Goal: Obtain resource: Obtain resource

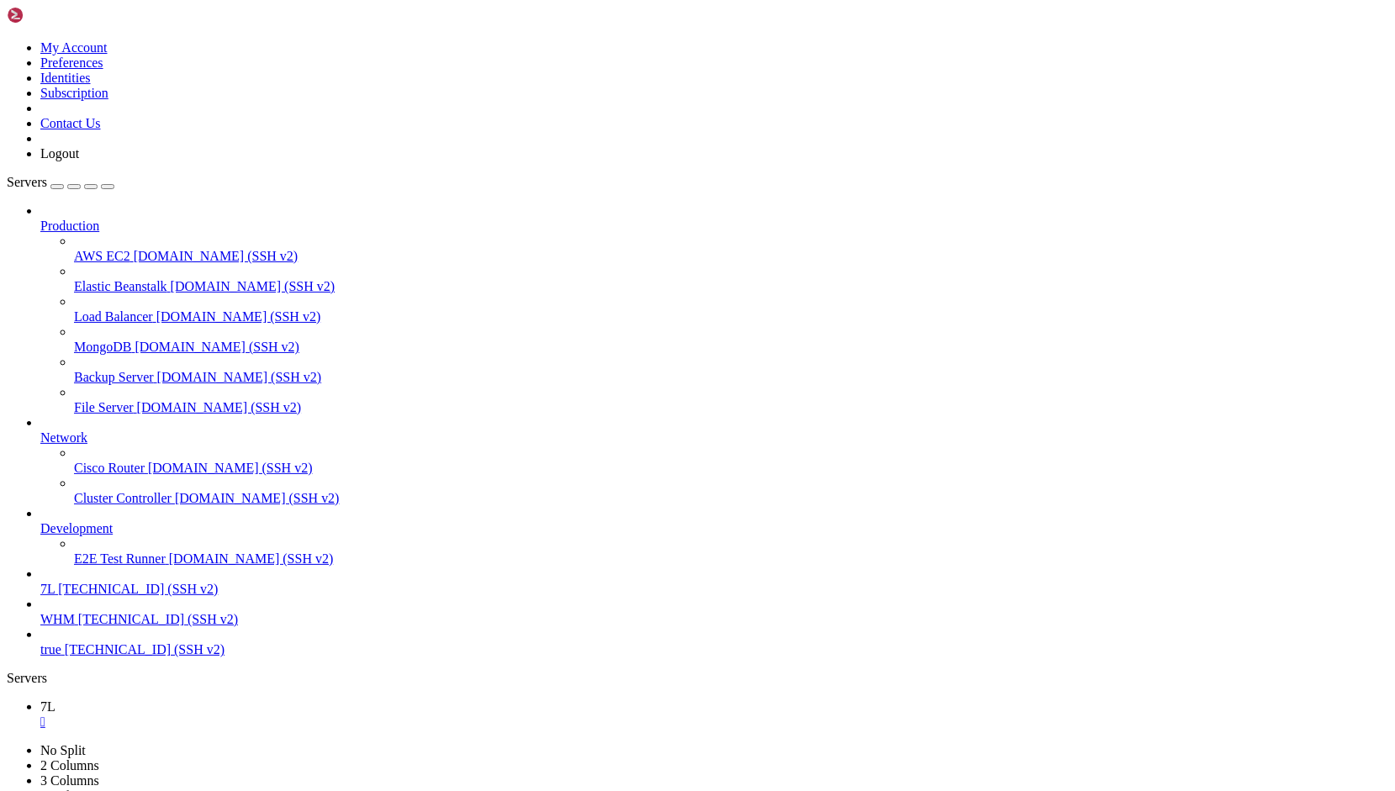
drag, startPoint x: 559, startPoint y: 1594, endPoint x: 10, endPoint y: 1584, distance: 549.2
drag, startPoint x: 10, startPoint y: 1584, endPoint x: 560, endPoint y: 1593, distance: 550.0
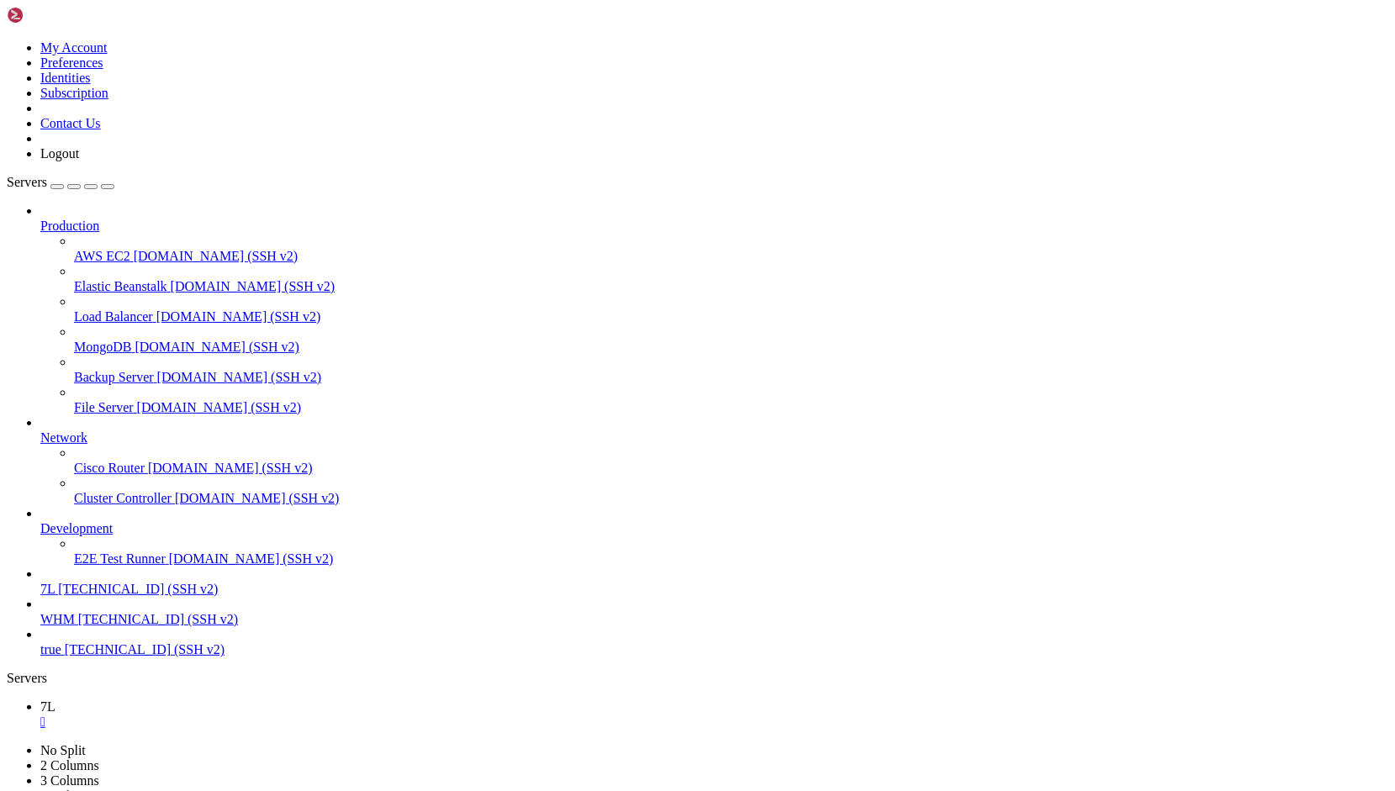
copy x-row "WHATSAPP_GREEN_API_ID=[PHONE_NUMBER]"
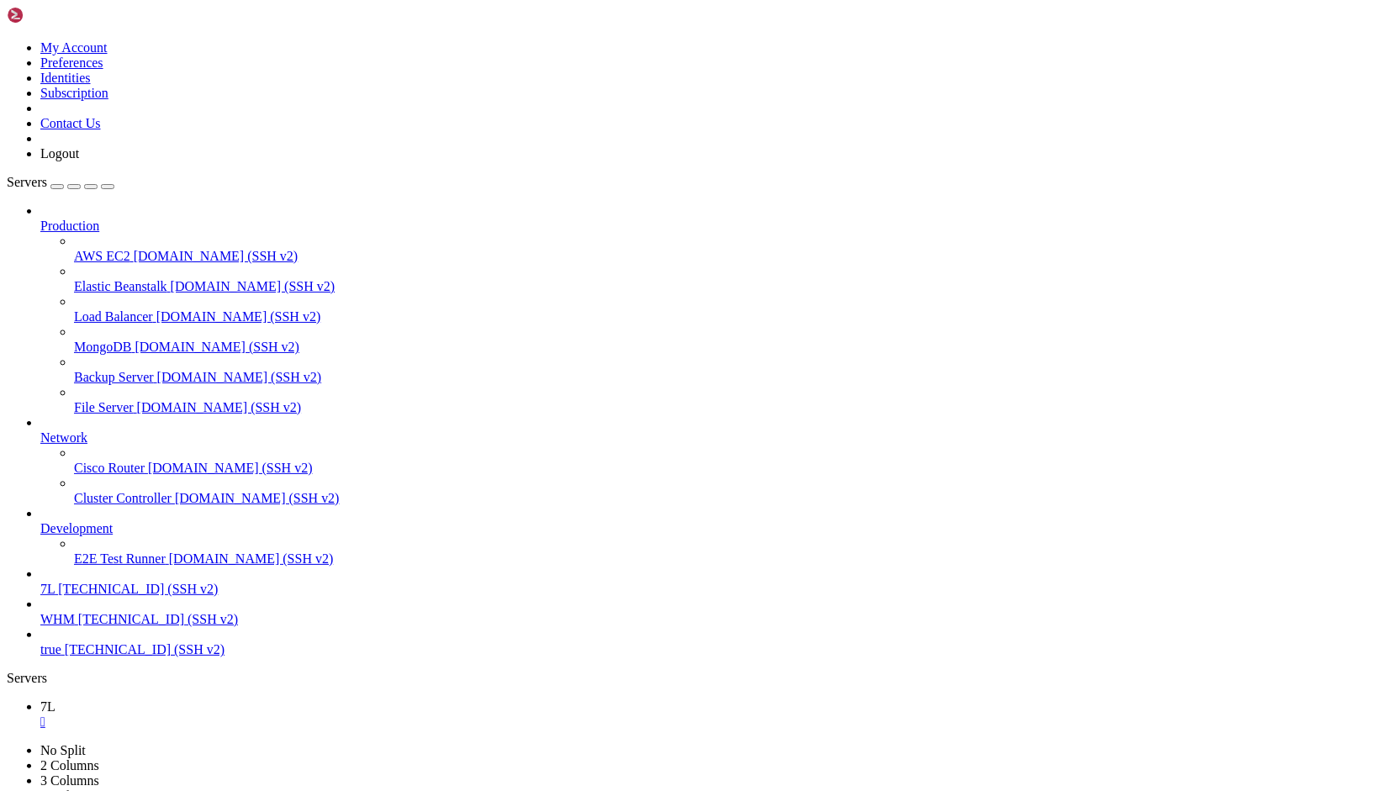
copy x-row "WHATSAPP_GREEN_API_TOKEN=0f3de4f2b28243eba77b1dfed20d0f9a3af28c449a3146cb85"
drag, startPoint x: 554, startPoint y: 1540, endPoint x: 10, endPoint y: 1546, distance: 544.1
drag, startPoint x: 10, startPoint y: 1540, endPoint x: 73, endPoint y: 1517, distance: 67.3
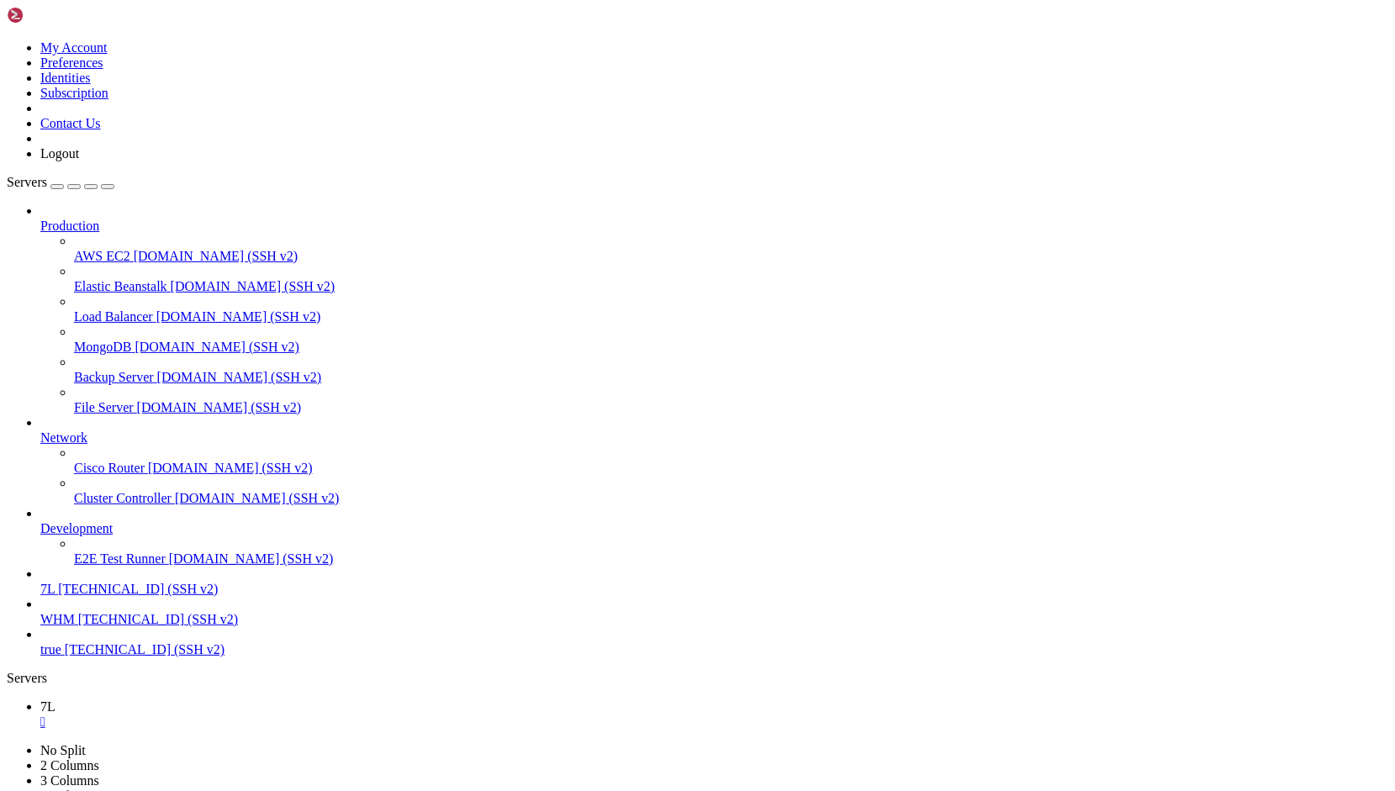
copy x-row "WHATSAPP_GREEN_API_TOKEN=0f3de4f2b28243eba77b1dfed20d0f9a3af28c449a3146cb85"
drag, startPoint x: 414, startPoint y: 1486, endPoint x: 353, endPoint y: 1534, distance: 77.2
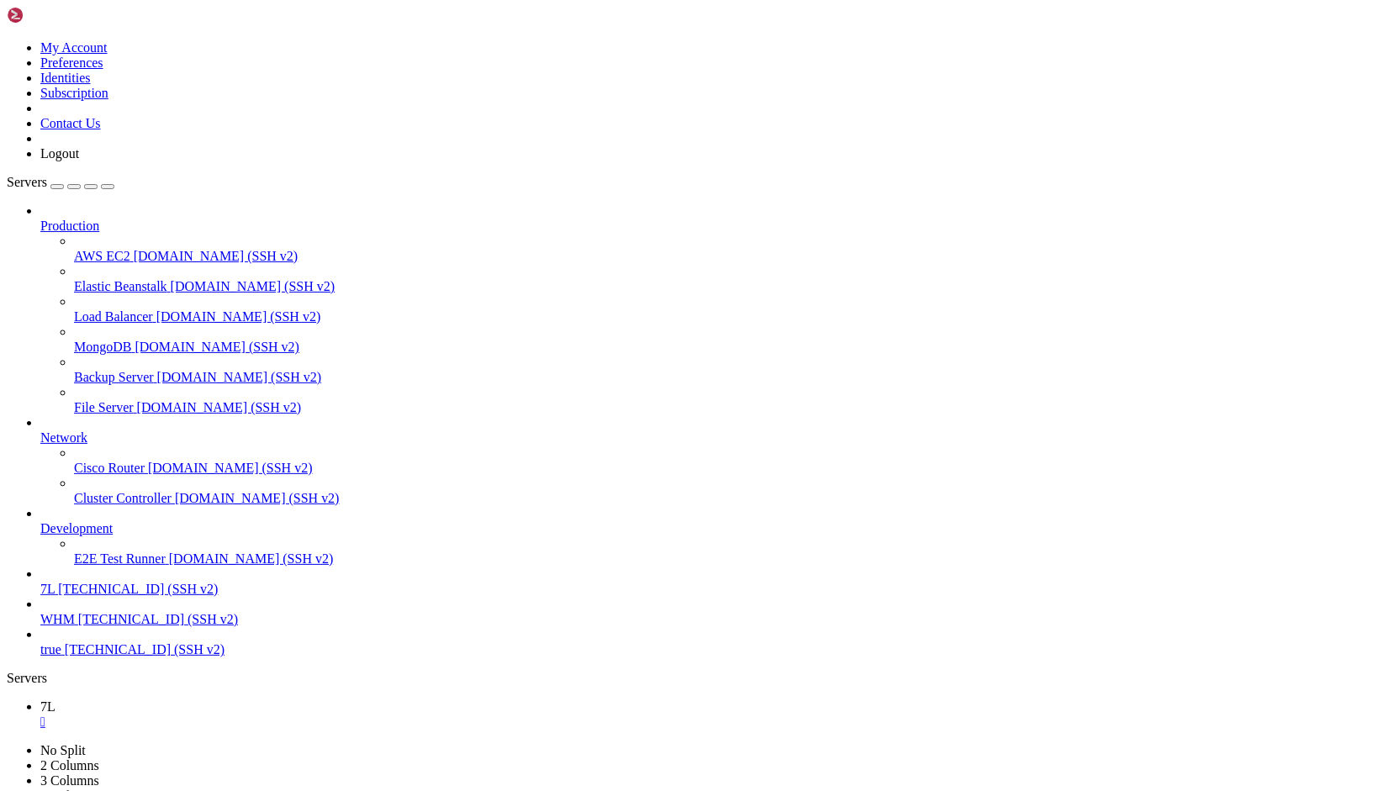
copy x-row "WHATSAPP_GREEN_API_TOKEN=0f3de4f2b28243eba77b1dfed20d0f9a3af28c449a3146cb85"
